Goal: Task Accomplishment & Management: Manage account settings

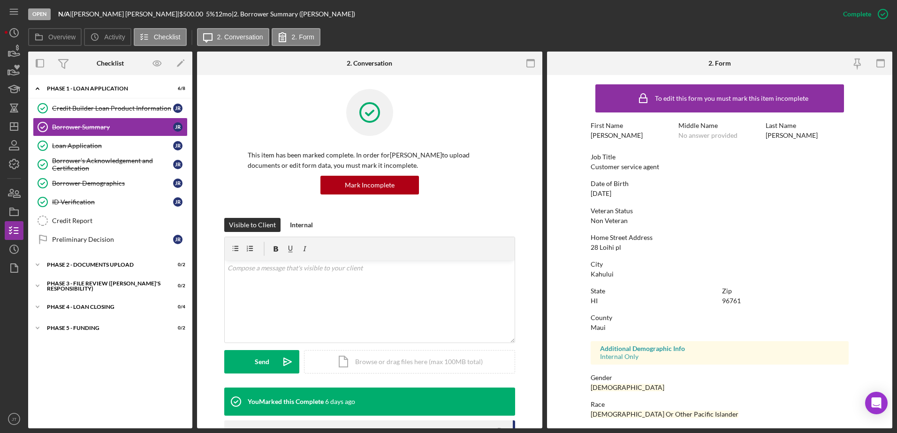
scroll to position [47, 0]
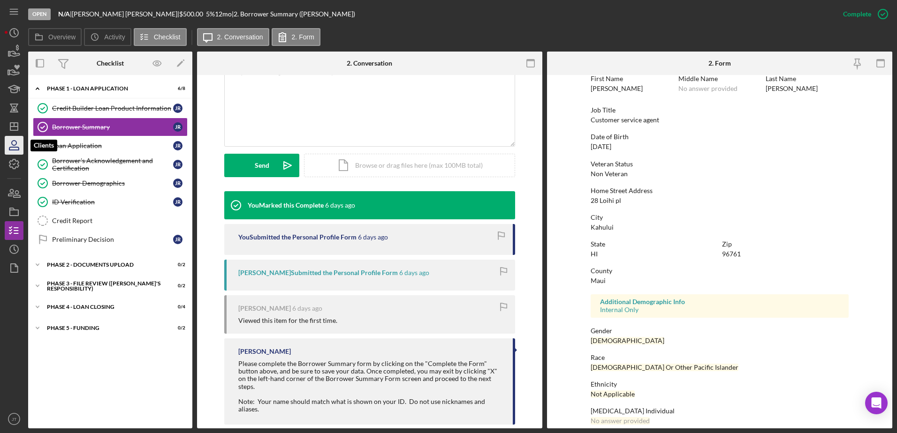
click at [16, 149] on icon "button" at bounding box center [13, 145] width 23 height 23
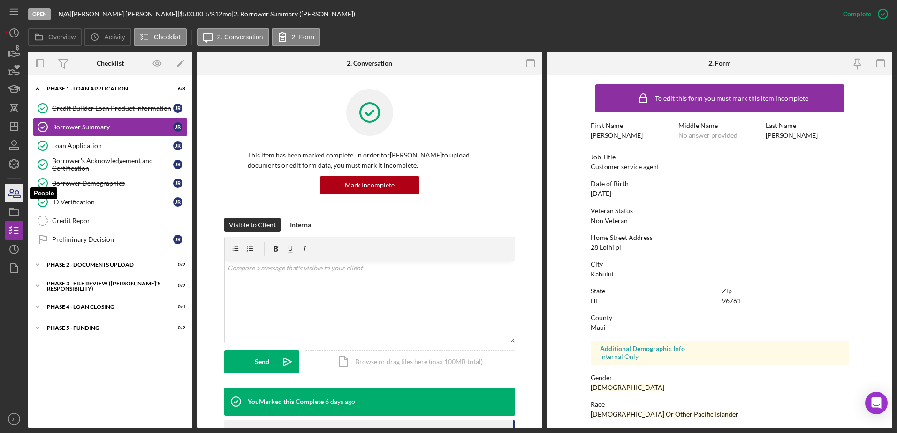
click at [15, 189] on icon "button" at bounding box center [13, 193] width 23 height 23
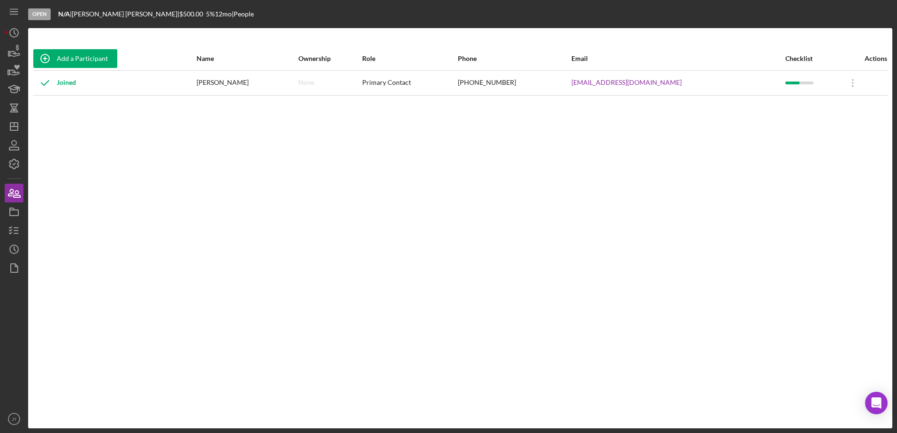
click at [406, 200] on div "Add a Participant Name Ownership Role Phone Email Checklist Actions Joined [PER…" at bounding box center [460, 228] width 864 height 363
click at [8, 230] on icon "button" at bounding box center [13, 230] width 23 height 23
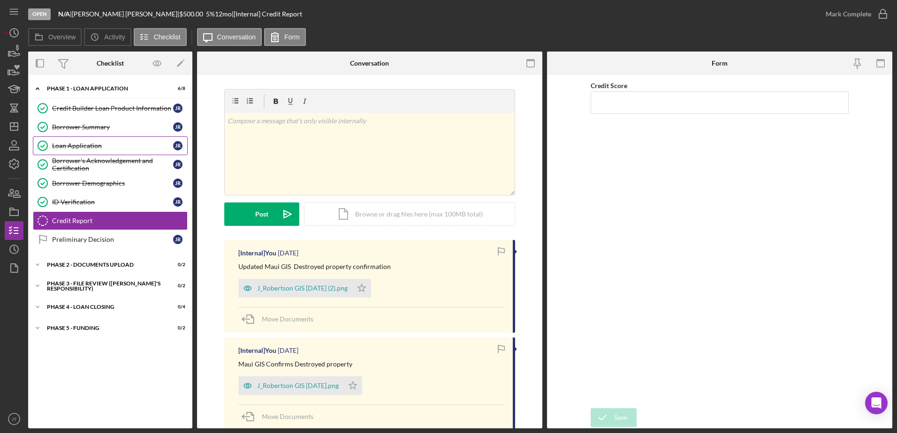
click at [104, 152] on link "Loan Application Loan Application J R" at bounding box center [110, 145] width 155 height 19
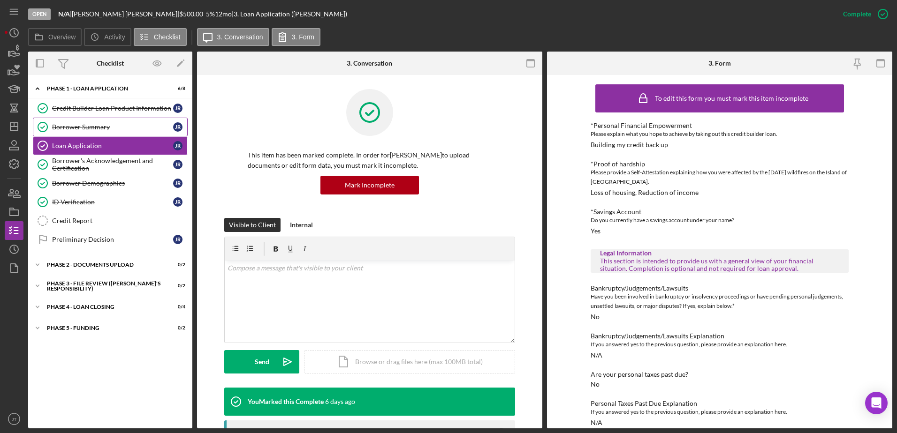
click at [112, 130] on div "Borrower Summary" at bounding box center [112, 127] width 121 height 8
